Goal: Book appointment/travel/reservation

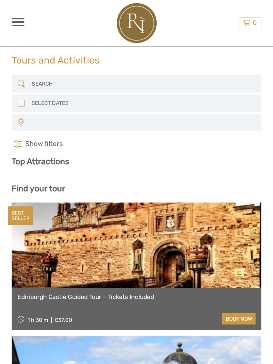
select select
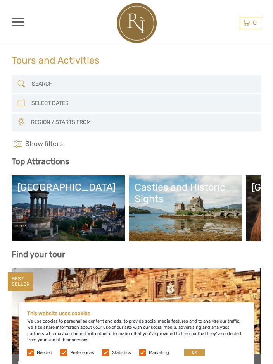
click at [80, 214] on link "[GEOGRAPHIC_DATA]" at bounding box center [67, 208] width 101 height 54
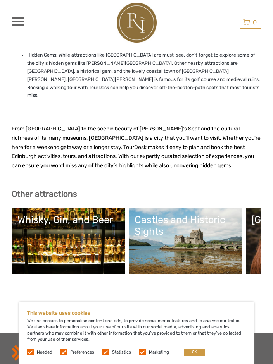
scroll to position [2358, 0]
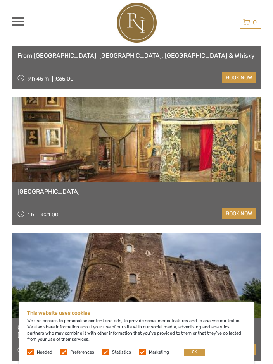
scroll to position [1012, 0]
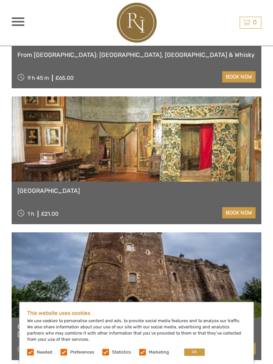
click at [179, 154] on link at bounding box center [136, 139] width 249 height 85
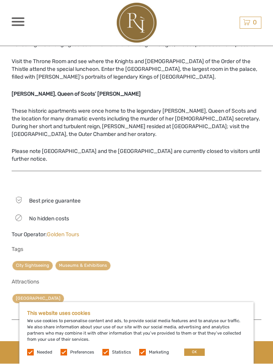
scroll to position [328, 0]
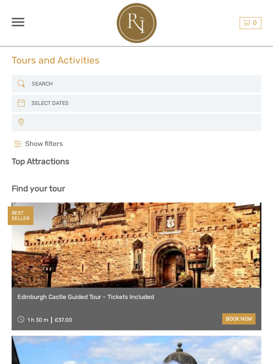
select select
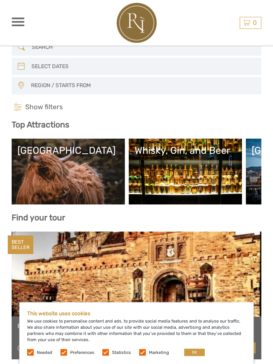
scroll to position [38, 0]
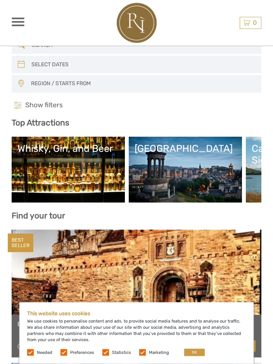
click at [191, 168] on link "[GEOGRAPHIC_DATA]" at bounding box center [184, 170] width 101 height 54
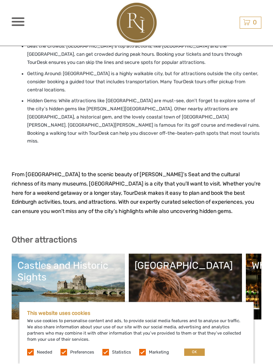
scroll to position [2313, 0]
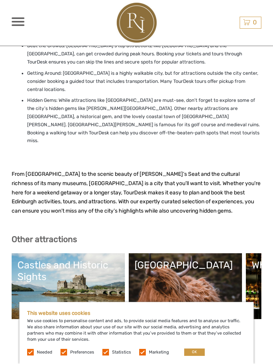
click at [84, 259] on link "Castles and Historic Sights" at bounding box center [67, 286] width 101 height 54
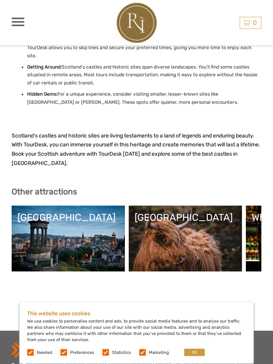
scroll to position [3041, 0]
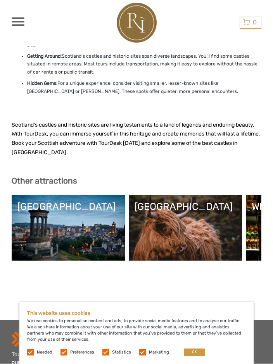
click at [201, 201] on link "[GEOGRAPHIC_DATA]" at bounding box center [184, 228] width 101 height 54
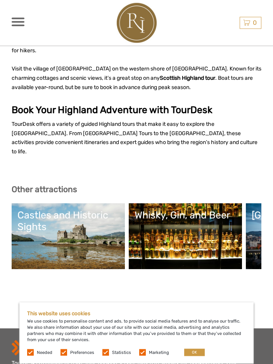
scroll to position [2555, 0]
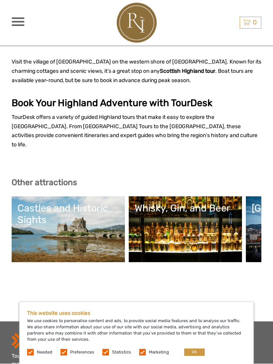
click at [213, 202] on link "Whisky, Gin, and Beer" at bounding box center [184, 229] width 101 height 54
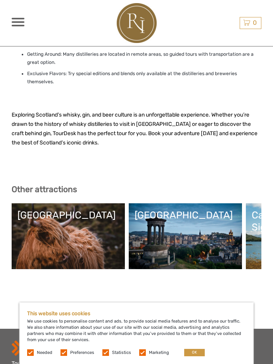
scroll to position [2105, 0]
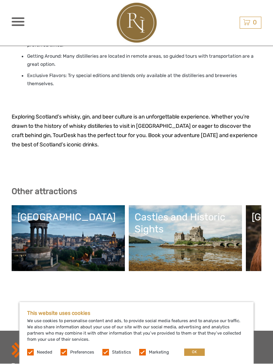
click at [97, 213] on link "[GEOGRAPHIC_DATA]" at bounding box center [67, 238] width 101 height 54
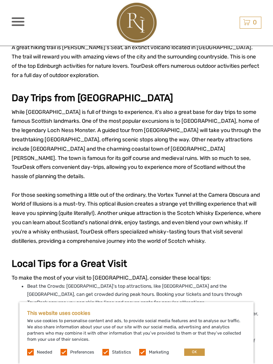
scroll to position [2096, 0]
